Goal: Find specific page/section: Find specific page/section

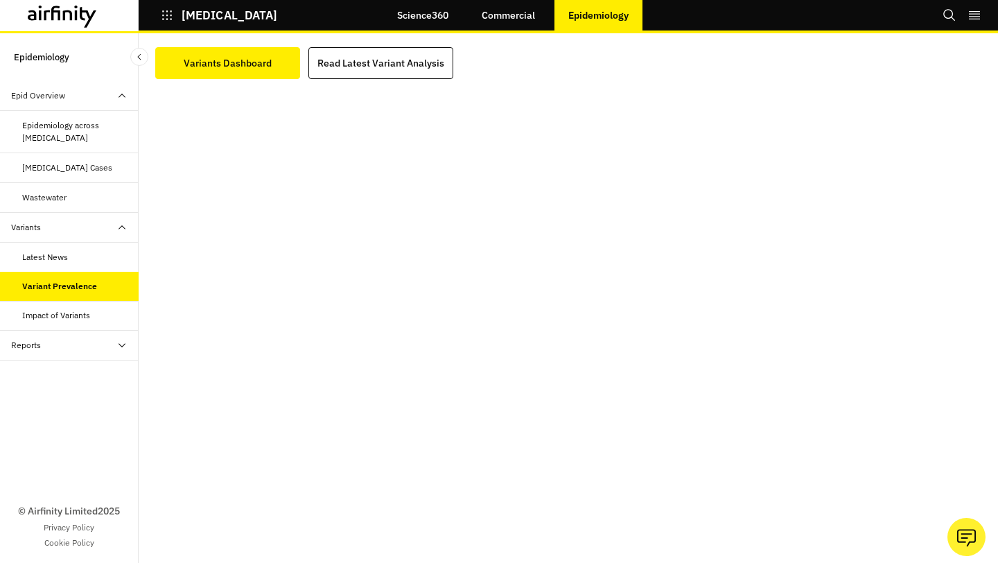
click at [170, 21] on icon "button" at bounding box center [167, 15] width 12 height 12
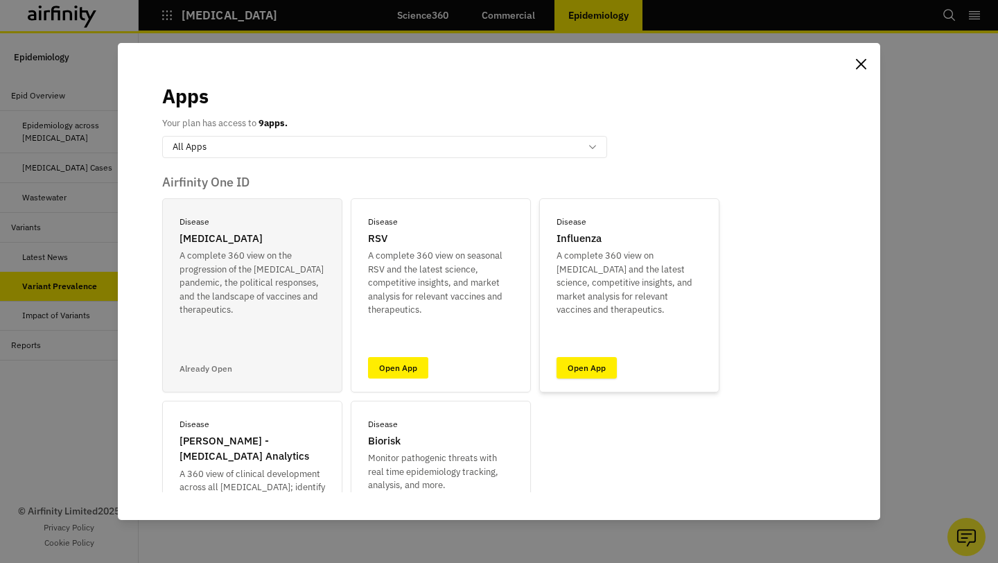
click at [581, 371] on link "Open App" at bounding box center [586, 367] width 60 height 21
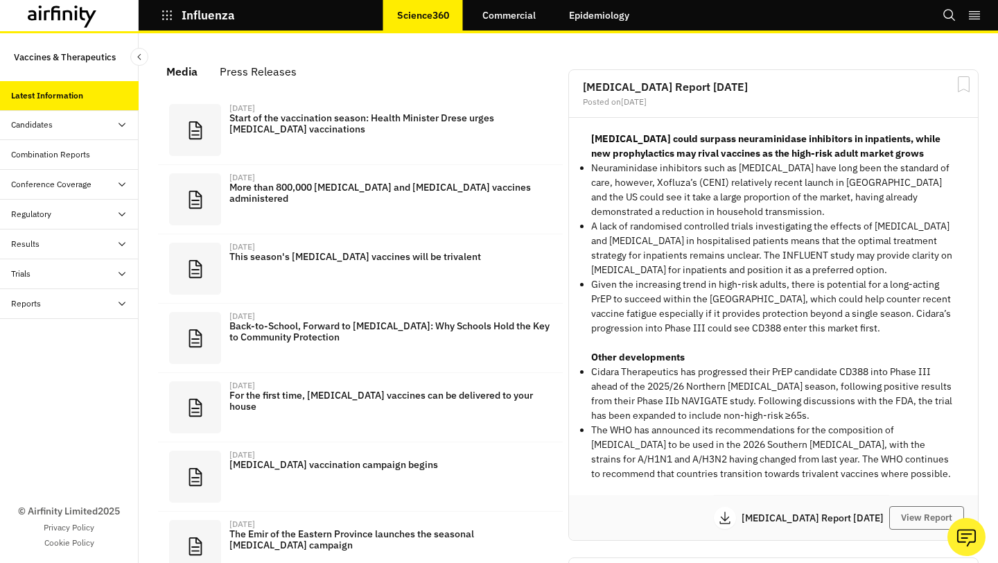
scroll to position [1, 1]
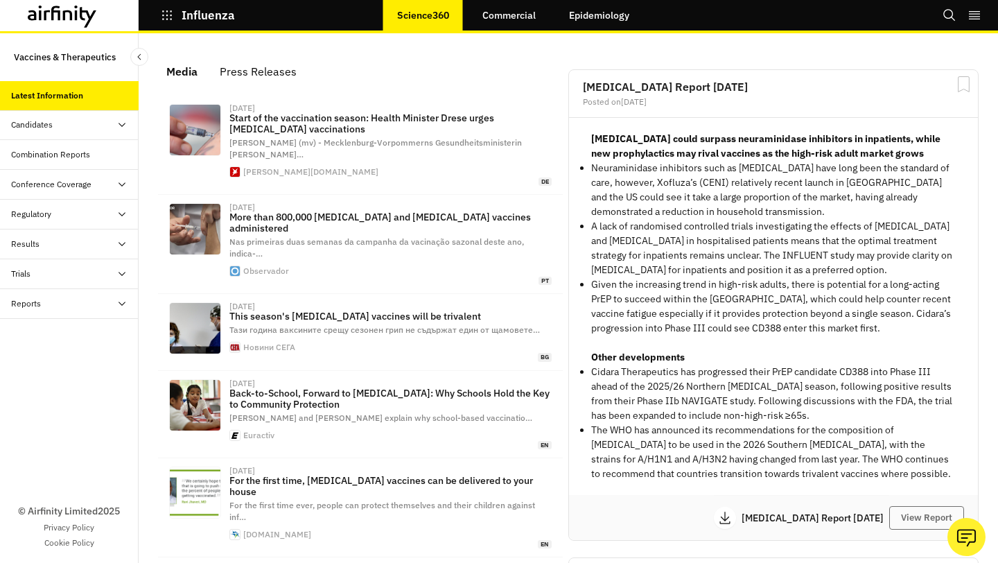
click at [95, 308] on div "Reports" at bounding box center [74, 303] width 127 height 12
click at [89, 335] on div "Reports" at bounding box center [80, 333] width 116 height 12
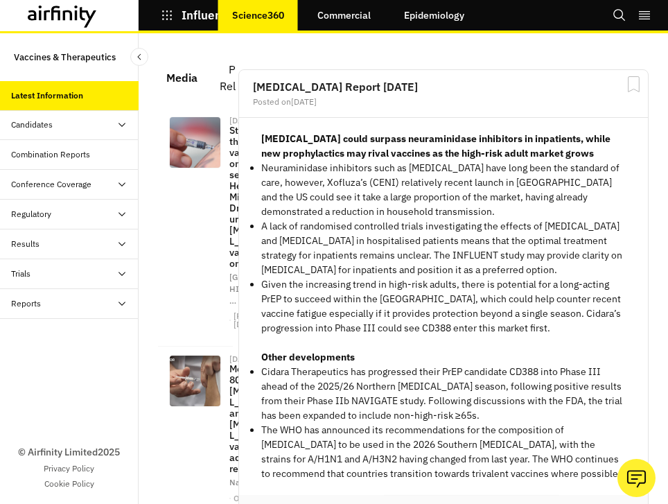
scroll to position [1880, 416]
click at [91, 294] on div "Reports" at bounding box center [69, 304] width 139 height 30
click at [82, 318] on div "Reports" at bounding box center [69, 304] width 139 height 30
click at [81, 310] on div "Reports" at bounding box center [69, 304] width 139 height 30
click at [73, 335] on div "Reports" at bounding box center [80, 333] width 116 height 12
